Goal: Communication & Community: Answer question/provide support

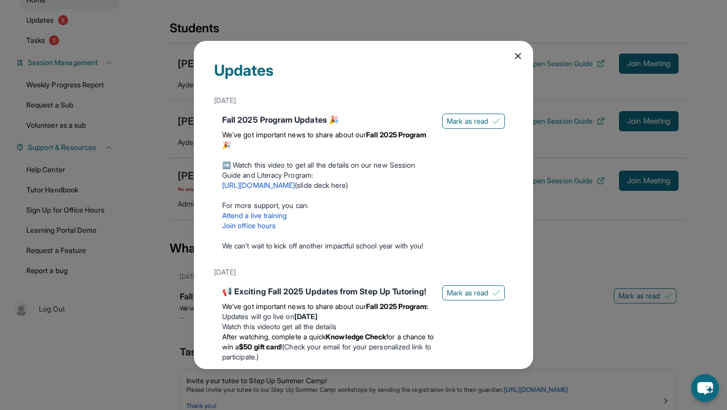
scroll to position [628, 0]
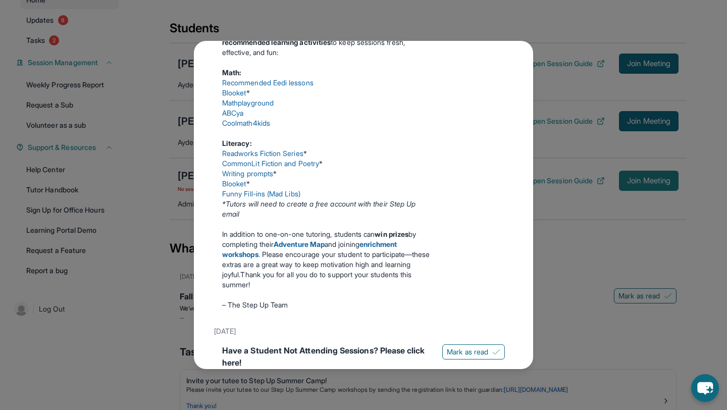
click at [619, 184] on div "Updates [DATE] Fall 2025 Program Updates 🎉 We’ve got important news to share ab…" at bounding box center [363, 205] width 727 height 410
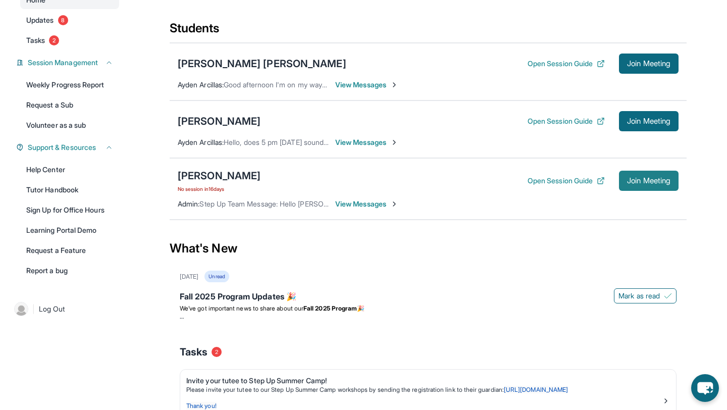
click at [622, 186] on button "Join Meeting" at bounding box center [649, 181] width 60 height 20
click at [649, 160] on div "[PERSON_NAME] No session [DATE] Open Session Guide Join Meeting Admin : Step Up…" at bounding box center [428, 189] width 517 height 62
click at [650, 179] on span "Join Meeting" at bounding box center [648, 181] width 43 height 6
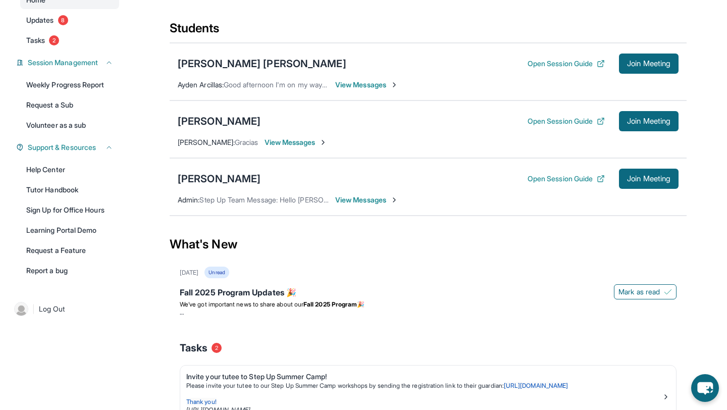
click at [352, 203] on span "View Messages" at bounding box center [366, 200] width 63 height 10
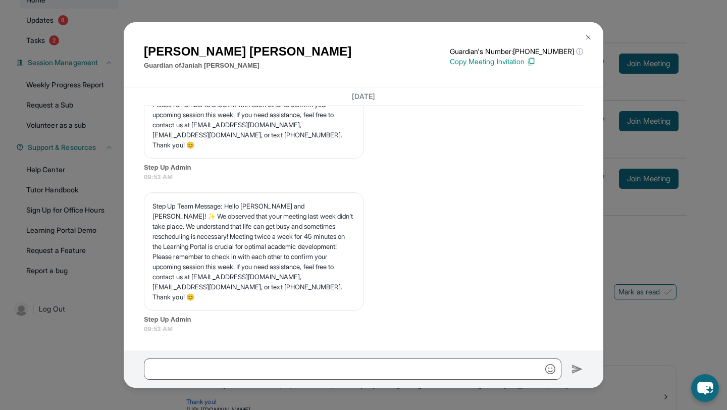
scroll to position [19929, 0]
click at [587, 36] on img at bounding box center [588, 37] width 8 height 8
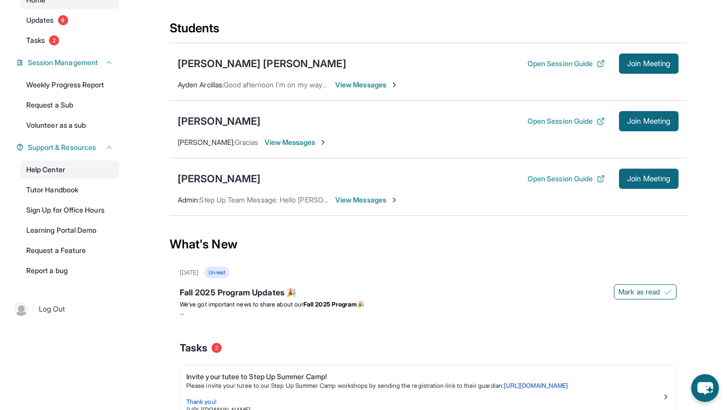
click at [52, 171] on link "Help Center" at bounding box center [69, 170] width 99 height 18
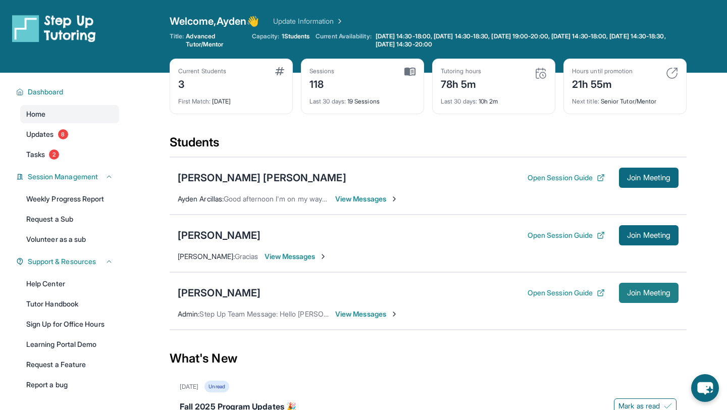
click at [622, 284] on button "Join Meeting" at bounding box center [649, 293] width 60 height 20
click at [619, 287] on button "Join Meeting" at bounding box center [649, 293] width 60 height 20
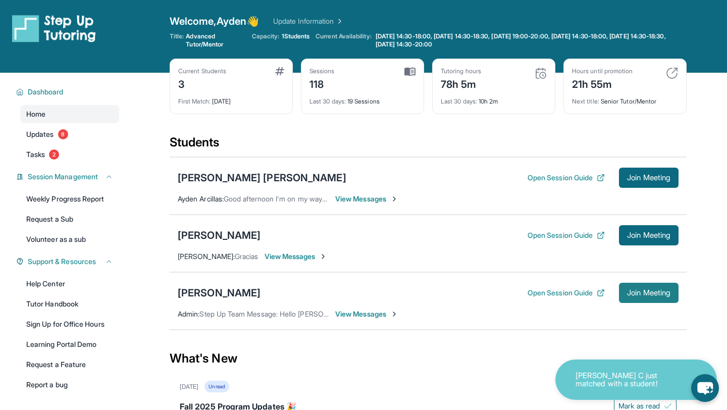
click at [648, 298] on button "Join Meeting" at bounding box center [649, 293] width 60 height 20
click at [211, 300] on div "[PERSON_NAME] Open Session Guide Join Meeting" at bounding box center [428, 293] width 501 height 20
click at [211, 293] on div "[PERSON_NAME]" at bounding box center [219, 293] width 83 height 14
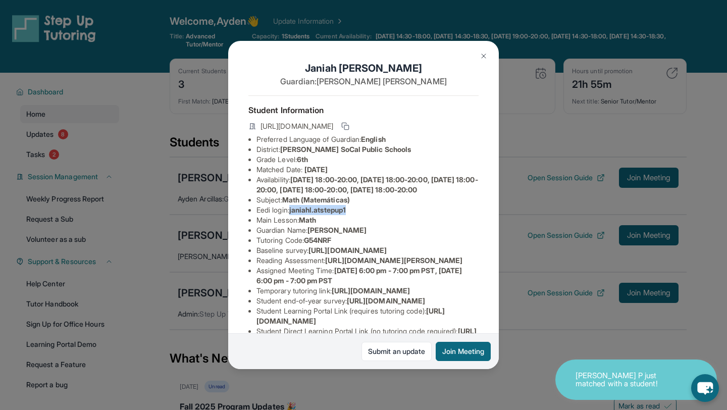
drag, startPoint x: 294, startPoint y: 220, endPoint x: 381, endPoint y: 220, distance: 87.4
click at [381, 215] on li "Eedi login : [PERSON_NAME].atstepup1" at bounding box center [368, 210] width 222 height 10
copy span "janiahl.atstepup1"
